Goal: Information Seeking & Learning: Learn about a topic

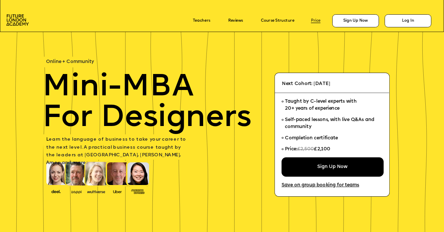
click at [316, 20] on link "Price" at bounding box center [316, 21] width 10 height 4
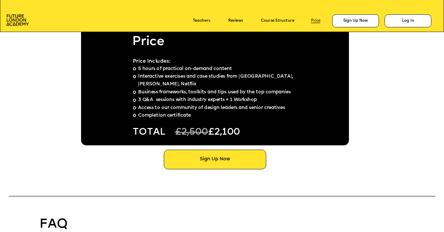
scroll to position [3446, 0]
click at [19, 21] on img at bounding box center [17, 19] width 22 height 11
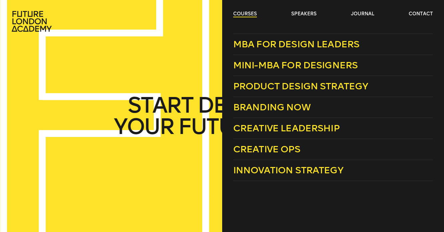
click at [247, 12] on link "courses" at bounding box center [245, 14] width 24 height 7
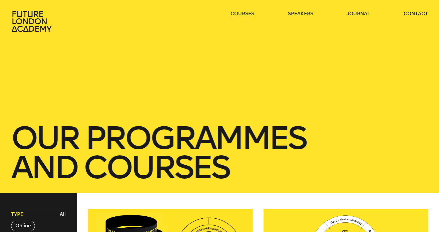
click at [247, 12] on link "courses" at bounding box center [242, 14] width 24 height 7
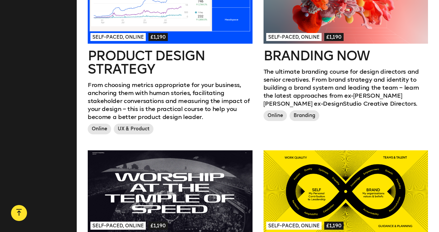
scroll to position [434, 0]
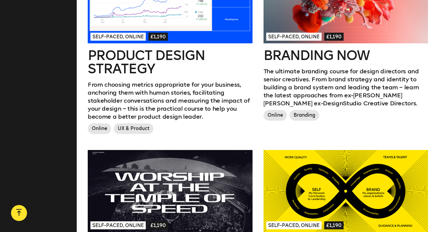
click at [140, 91] on p "From choosing metrics appropriate for your business, anchoring them with human …" at bounding box center [170, 101] width 165 height 40
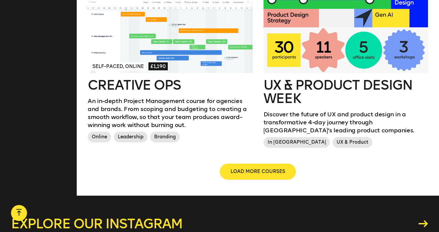
scroll to position [795, 0]
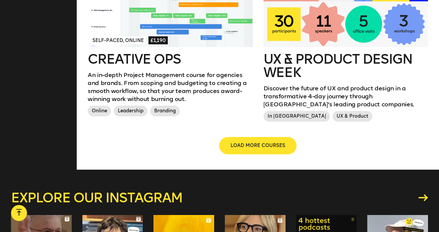
click at [261, 145] on span "LOAD MORE COURSES" at bounding box center [257, 145] width 55 height 7
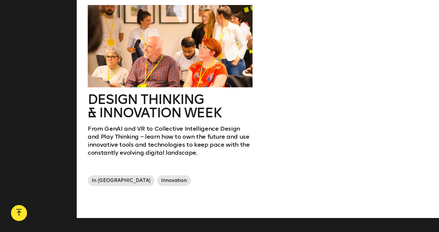
scroll to position [1125, 0]
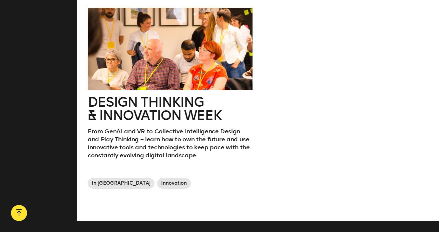
click at [139, 119] on h2 "Design Thinking & innovation Week" at bounding box center [170, 108] width 165 height 27
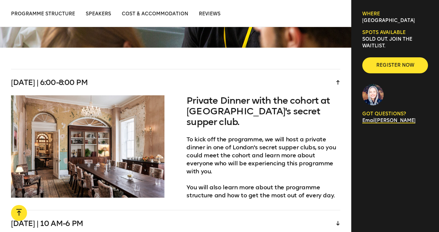
scroll to position [1300, 0]
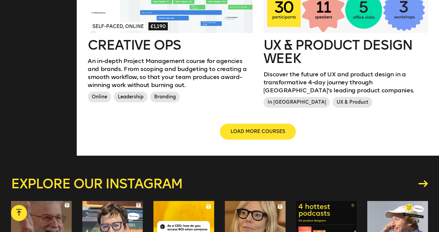
scroll to position [846, 0]
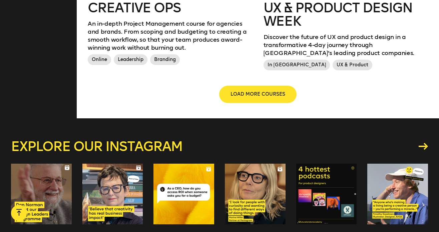
click at [245, 99] on button "LOAD MORE COURSES" at bounding box center [258, 94] width 76 height 16
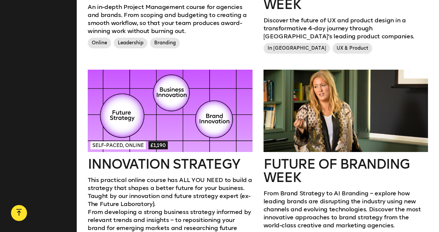
scroll to position [875, 0]
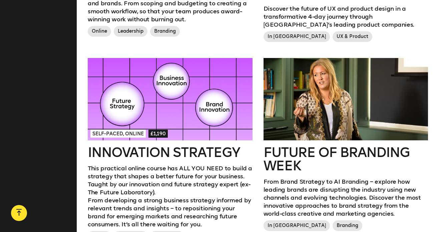
click at [119, 114] on div at bounding box center [170, 99] width 165 height 82
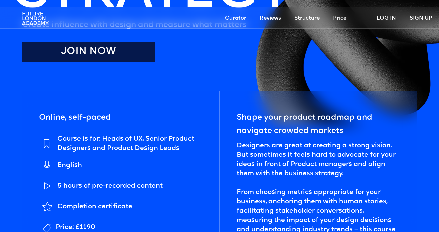
scroll to position [171, 0]
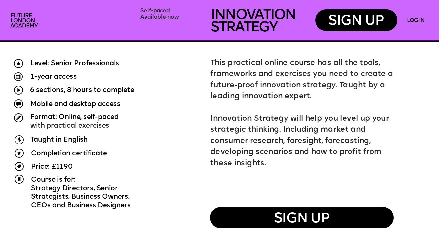
scroll to position [398, 0]
